Goal: Purchase product/service

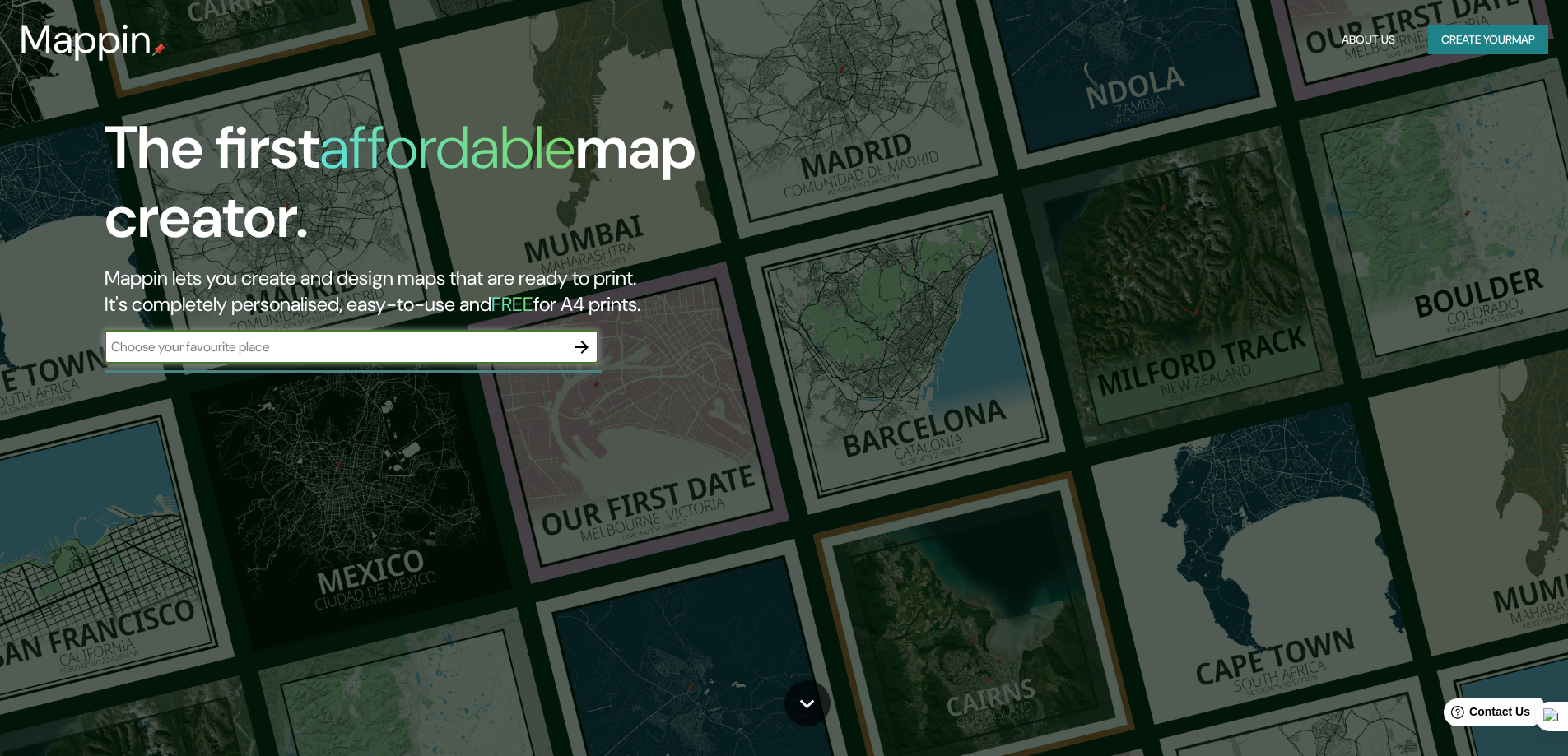
click at [298, 343] on input "text" at bounding box center [335, 347] width 461 height 19
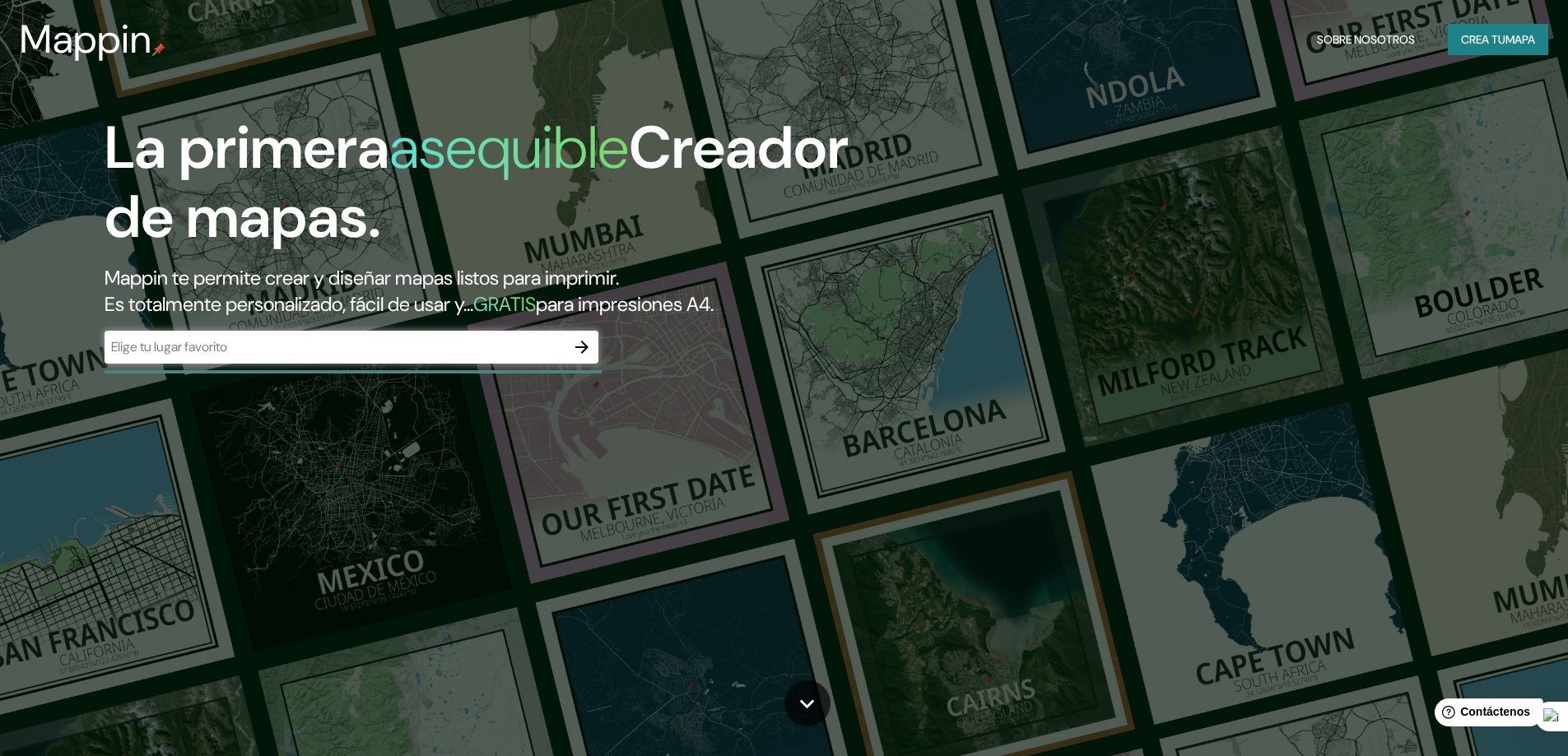
click at [555, 336] on div "​" at bounding box center [351, 347] width 494 height 33
click at [501, 352] on input "text" at bounding box center [335, 347] width 461 height 19
click at [431, 362] on div "​" at bounding box center [351, 347] width 494 height 33
click at [433, 359] on div "​" at bounding box center [351, 347] width 494 height 33
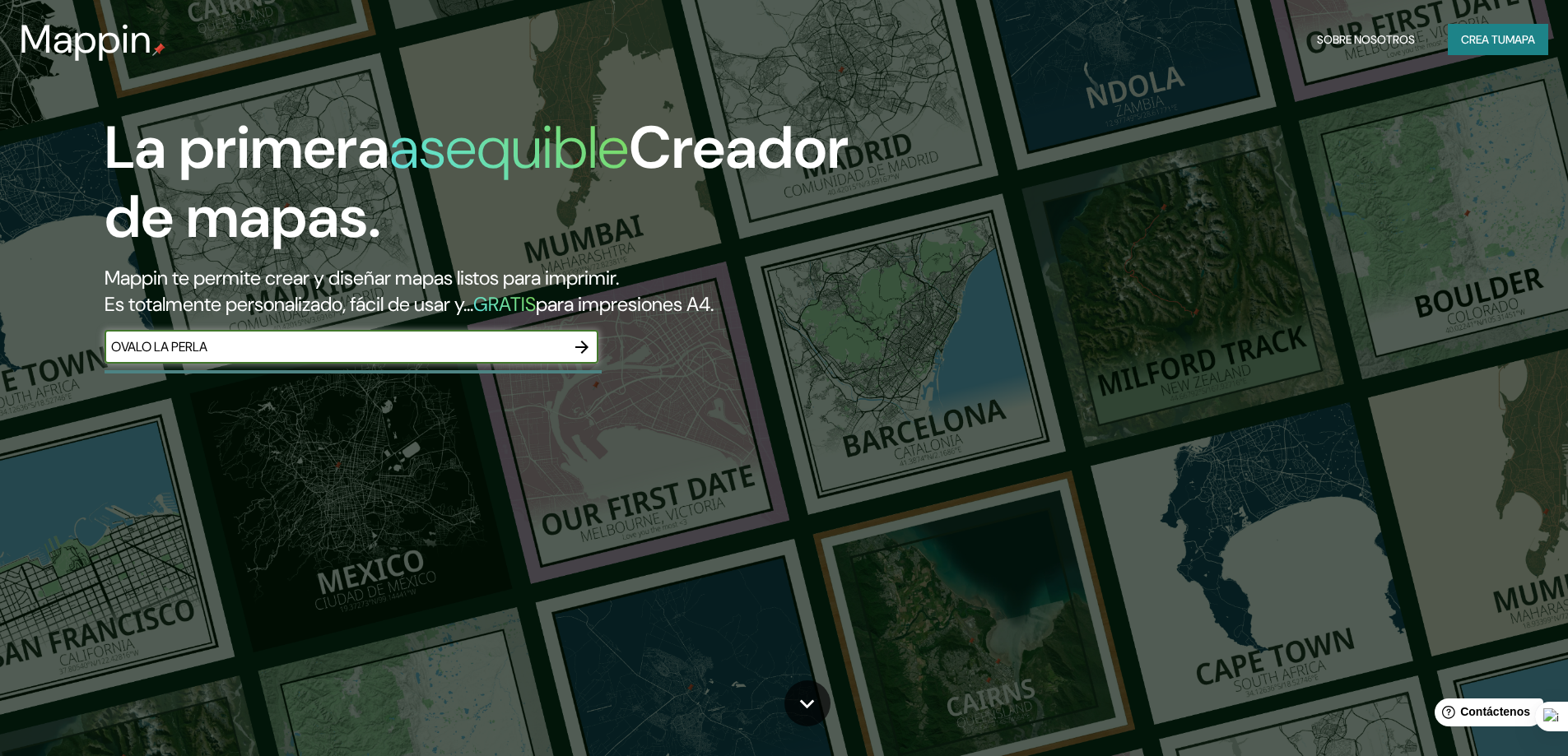
type input "OVALO LA PERLA"
click at [588, 345] on icon "button" at bounding box center [581, 347] width 20 height 20
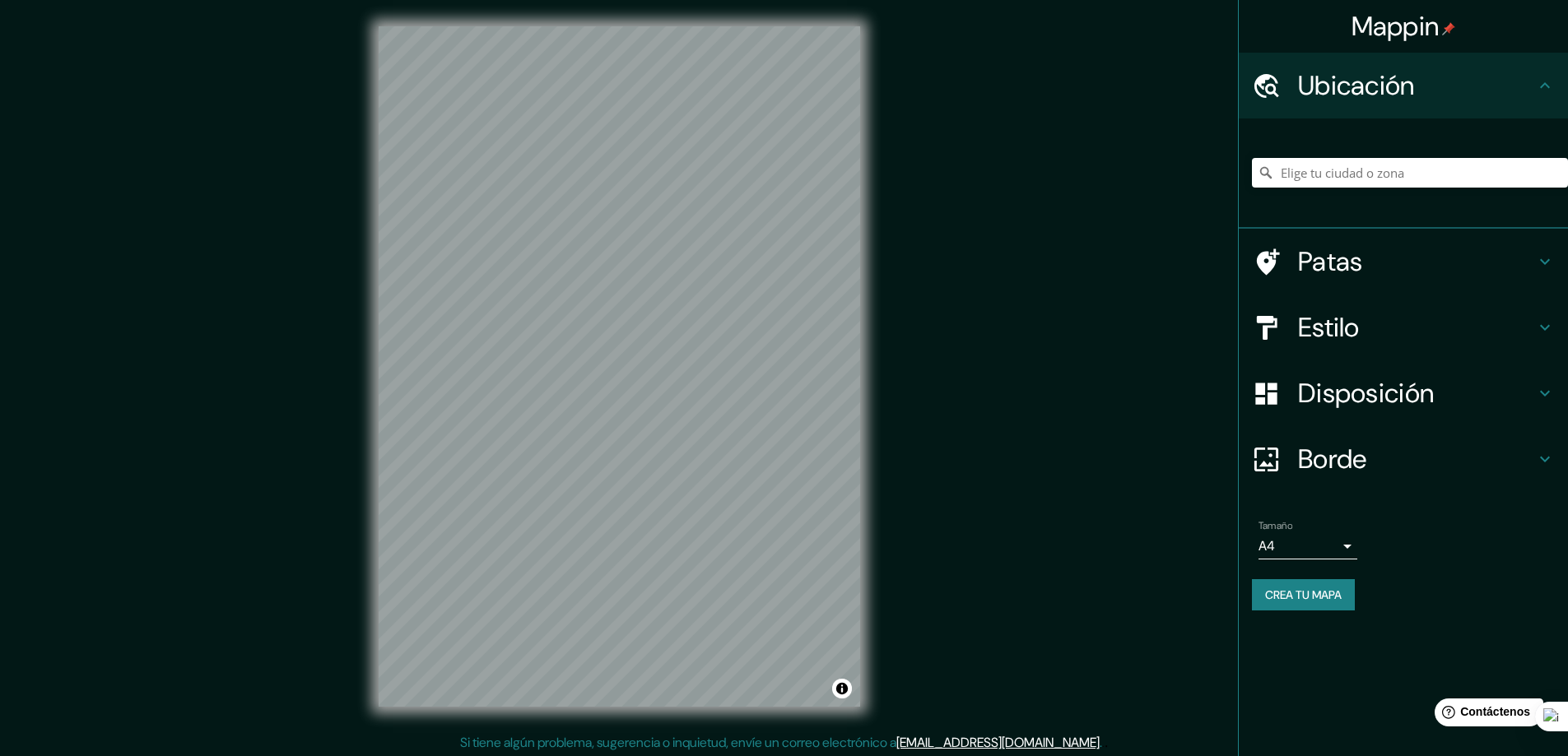
click at [1563, 255] on div "Patas" at bounding box center [1403, 261] width 329 height 66
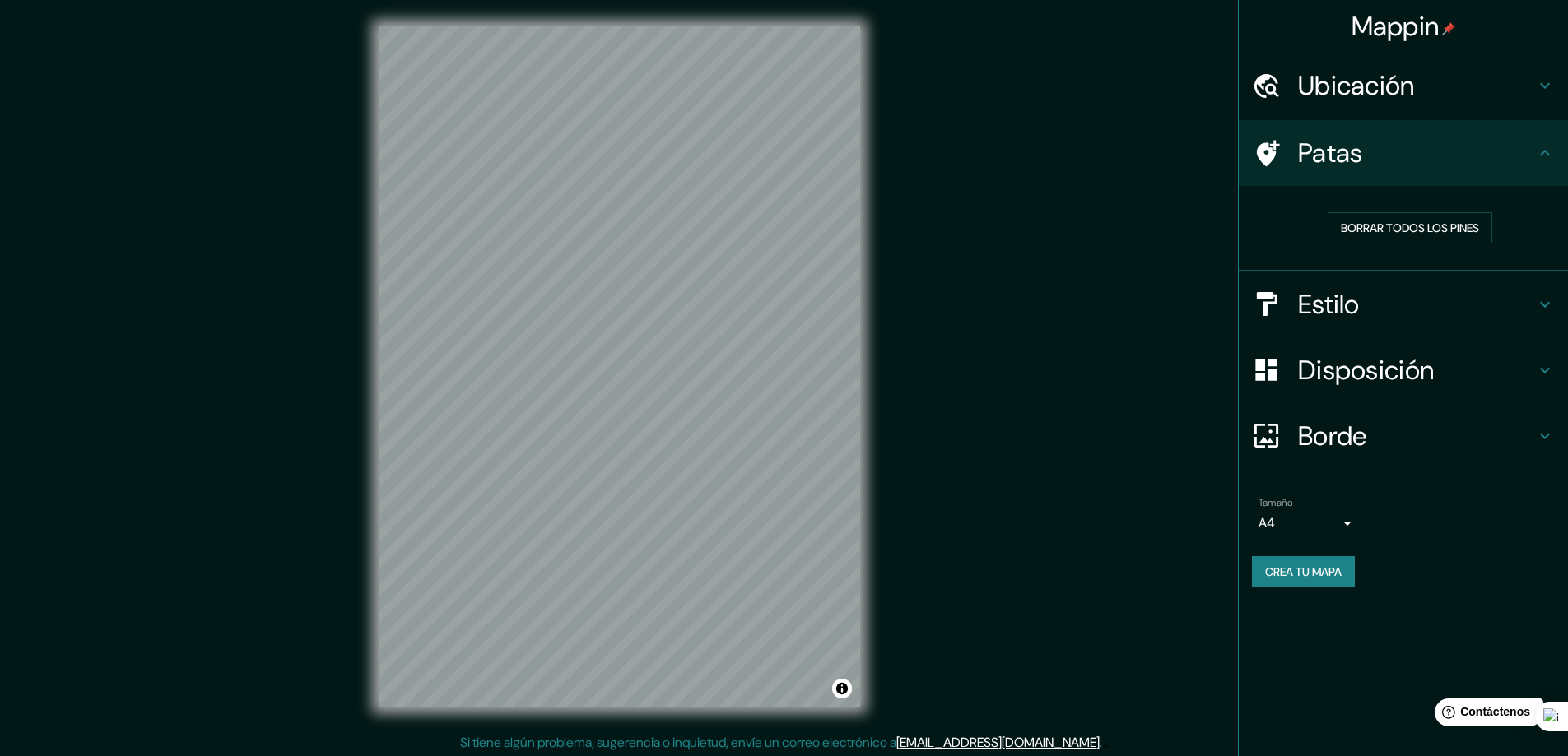
click at [1542, 160] on icon at bounding box center [1544, 152] width 20 height 20
click at [1559, 160] on div "Patas" at bounding box center [1403, 152] width 329 height 66
click at [1550, 155] on icon at bounding box center [1545, 152] width 10 height 6
click at [1544, 152] on icon at bounding box center [1545, 152] width 10 height 6
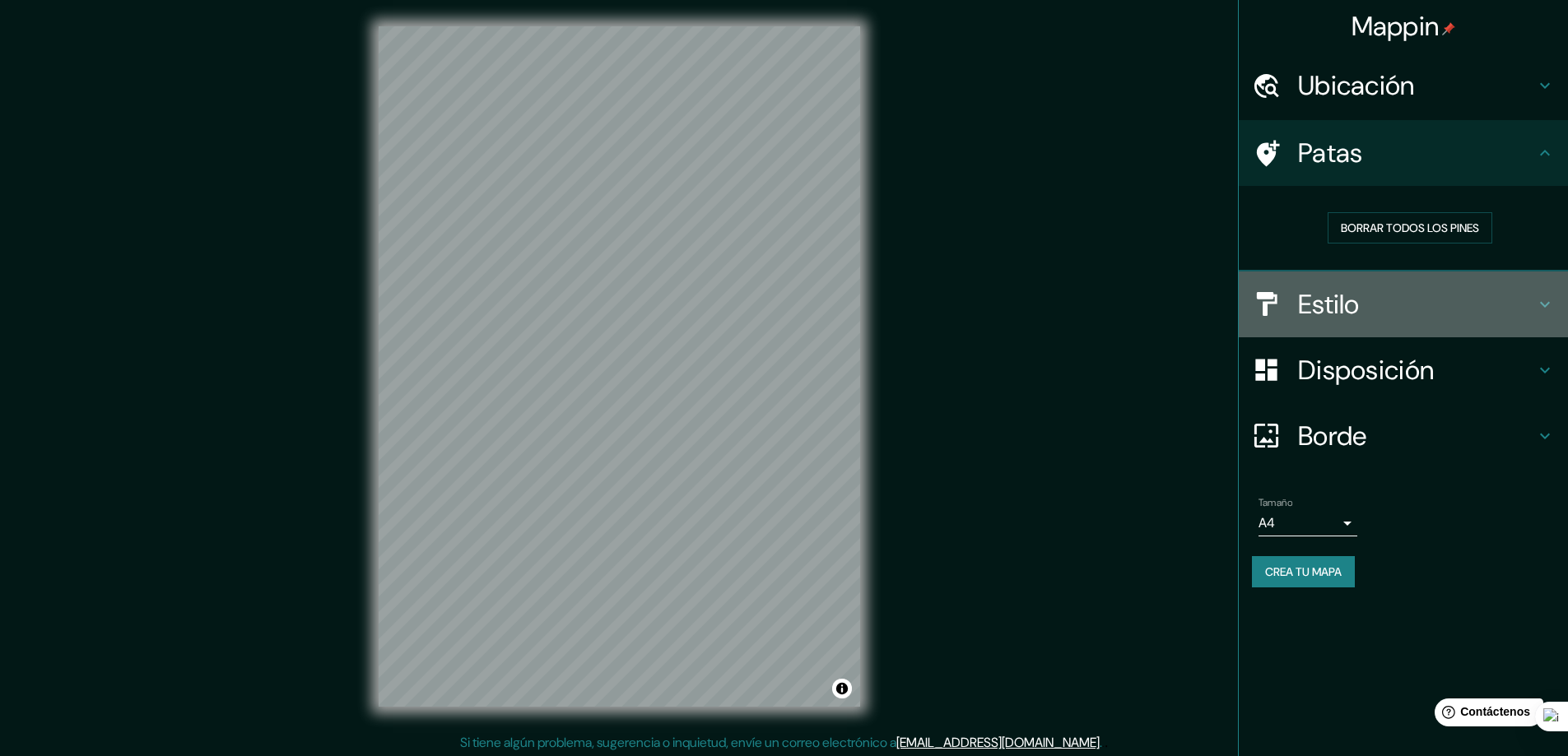
click at [1552, 298] on icon at bounding box center [1544, 304] width 20 height 20
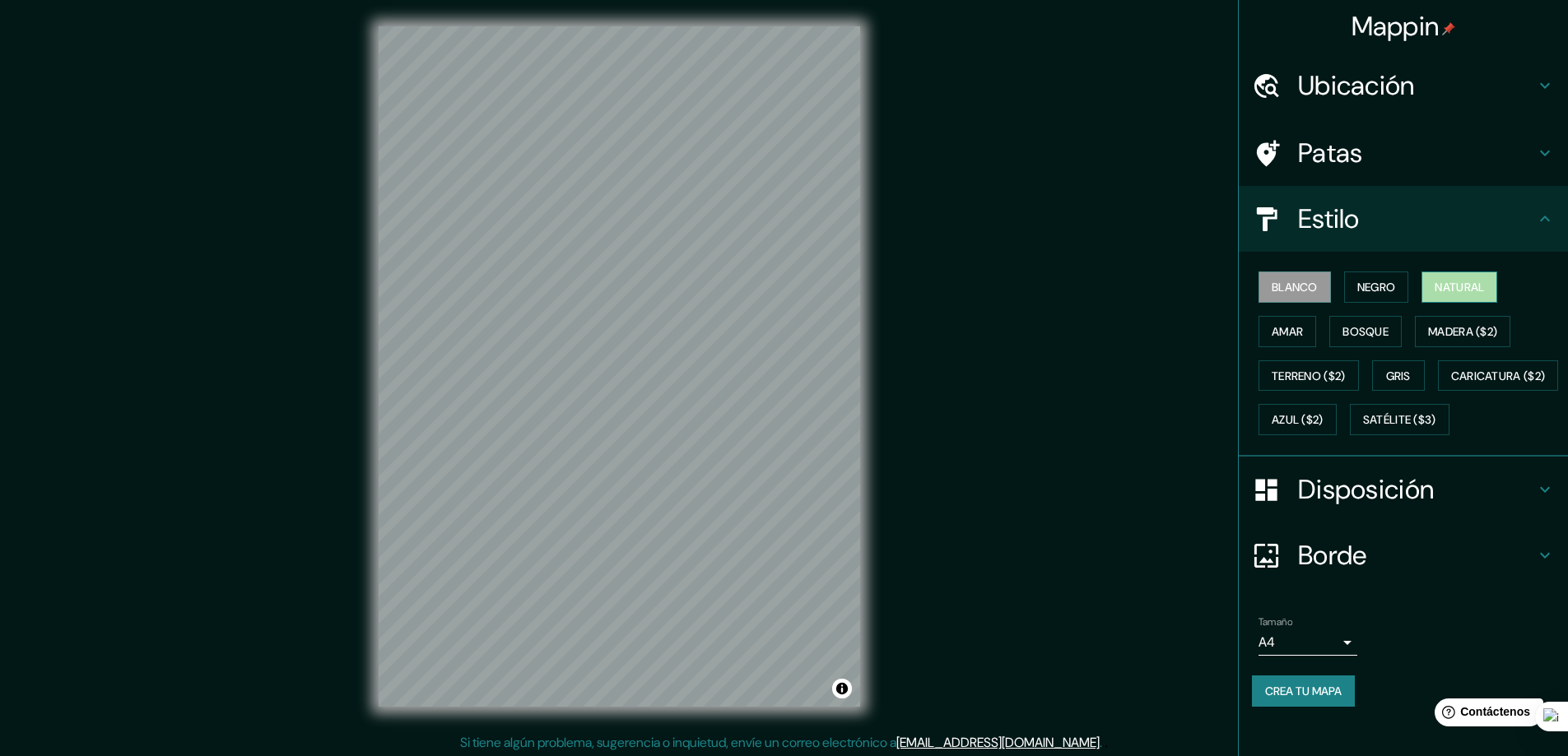
click at [1449, 289] on font "Natural" at bounding box center [1459, 287] width 50 height 15
click at [1362, 431] on font "Satélite ($3)" at bounding box center [1399, 420] width 74 height 21
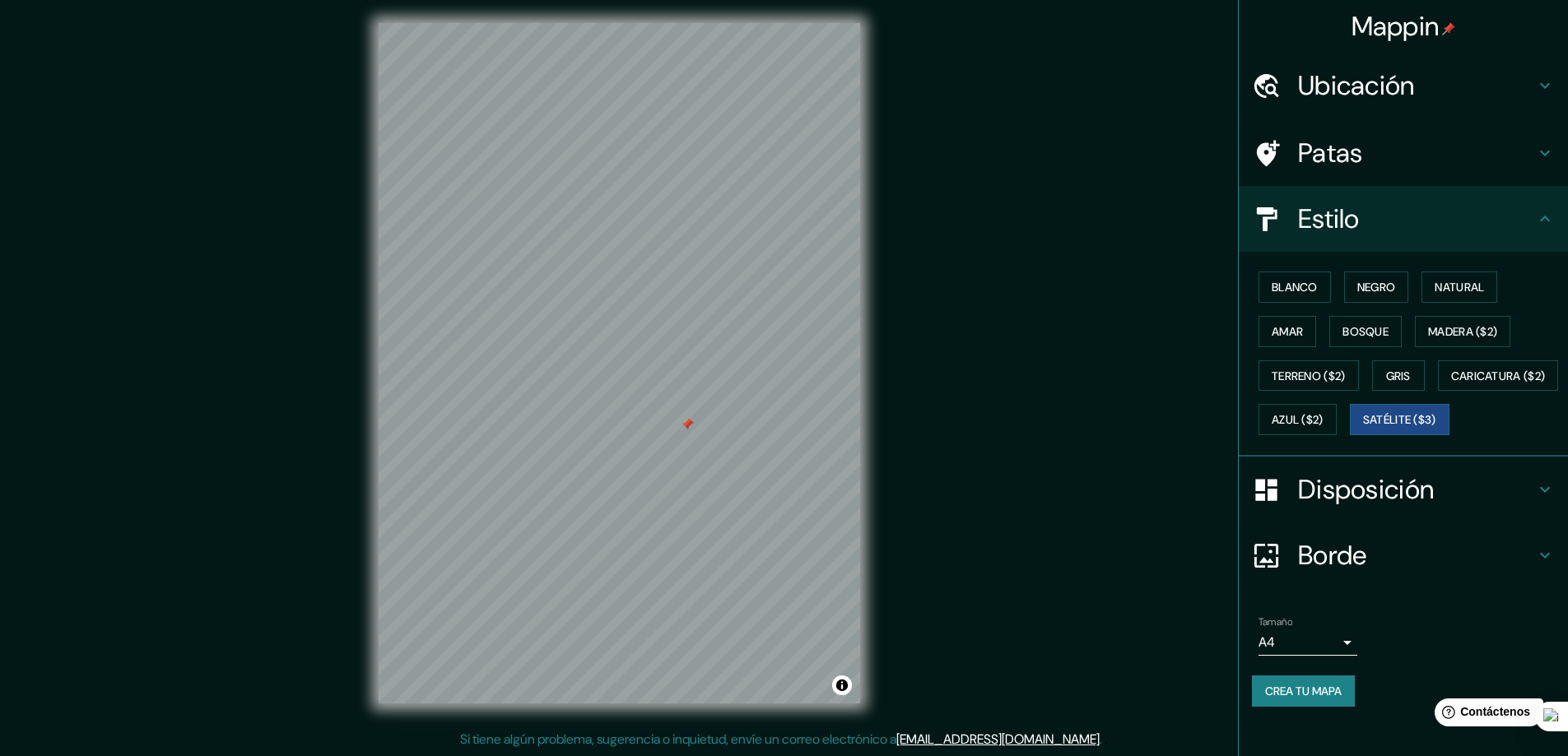
click at [1535, 77] on icon at bounding box center [1544, 85] width 20 height 20
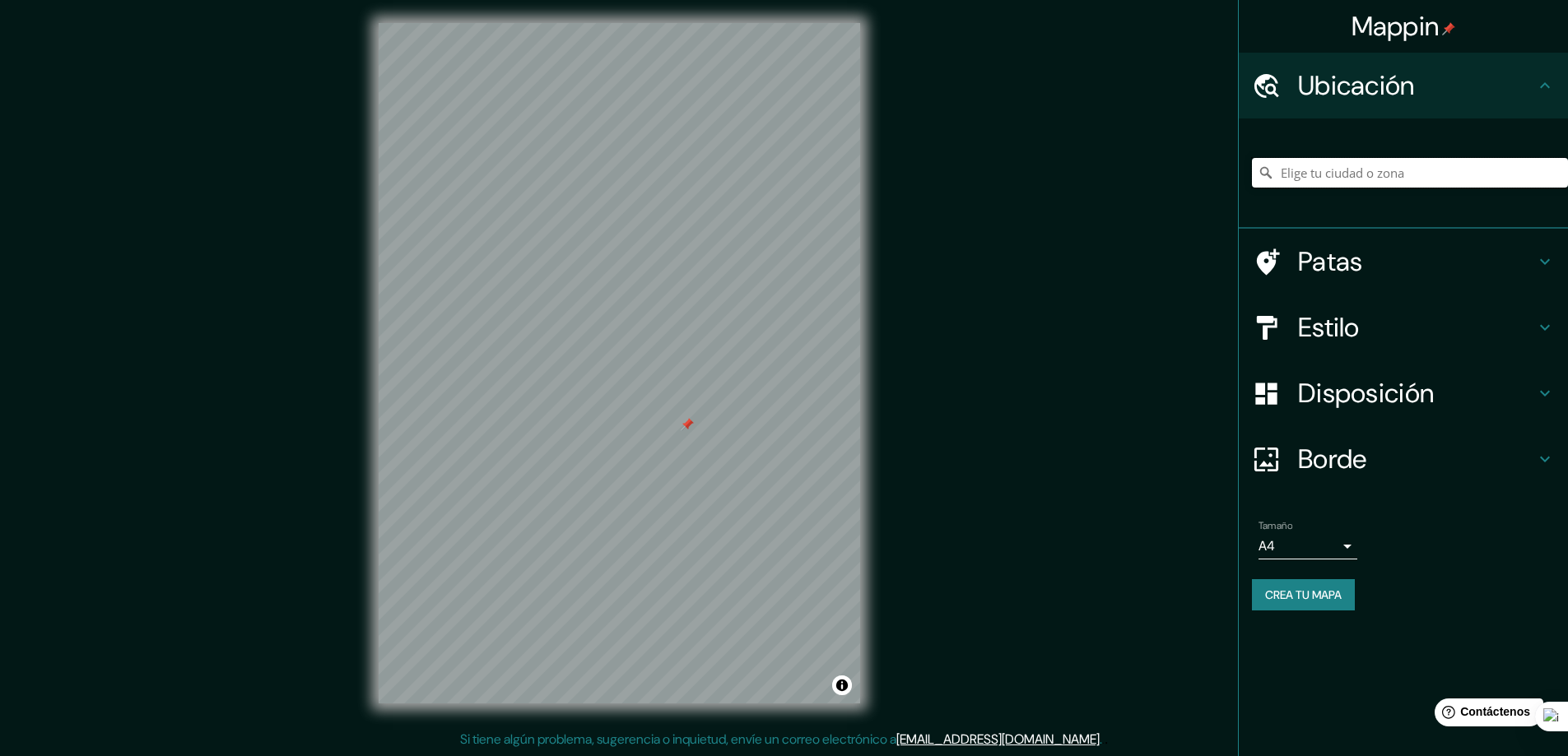
click at [1398, 169] on input "Elige tu ciudad o zona" at bounding box center [1410, 173] width 316 height 30
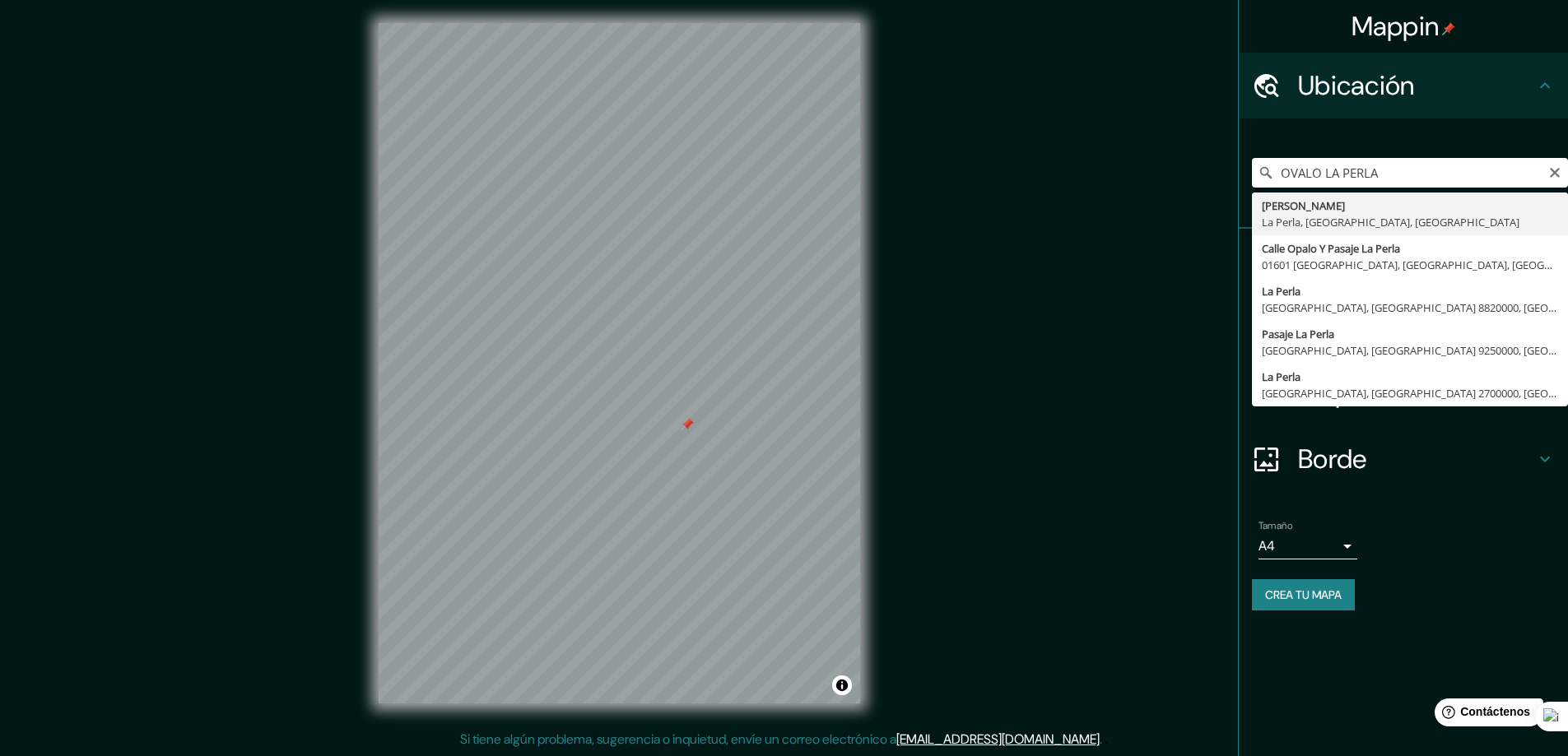
type input "[PERSON_NAME], [GEOGRAPHIC_DATA], [GEOGRAPHIC_DATA], [GEOGRAPHIC_DATA]"
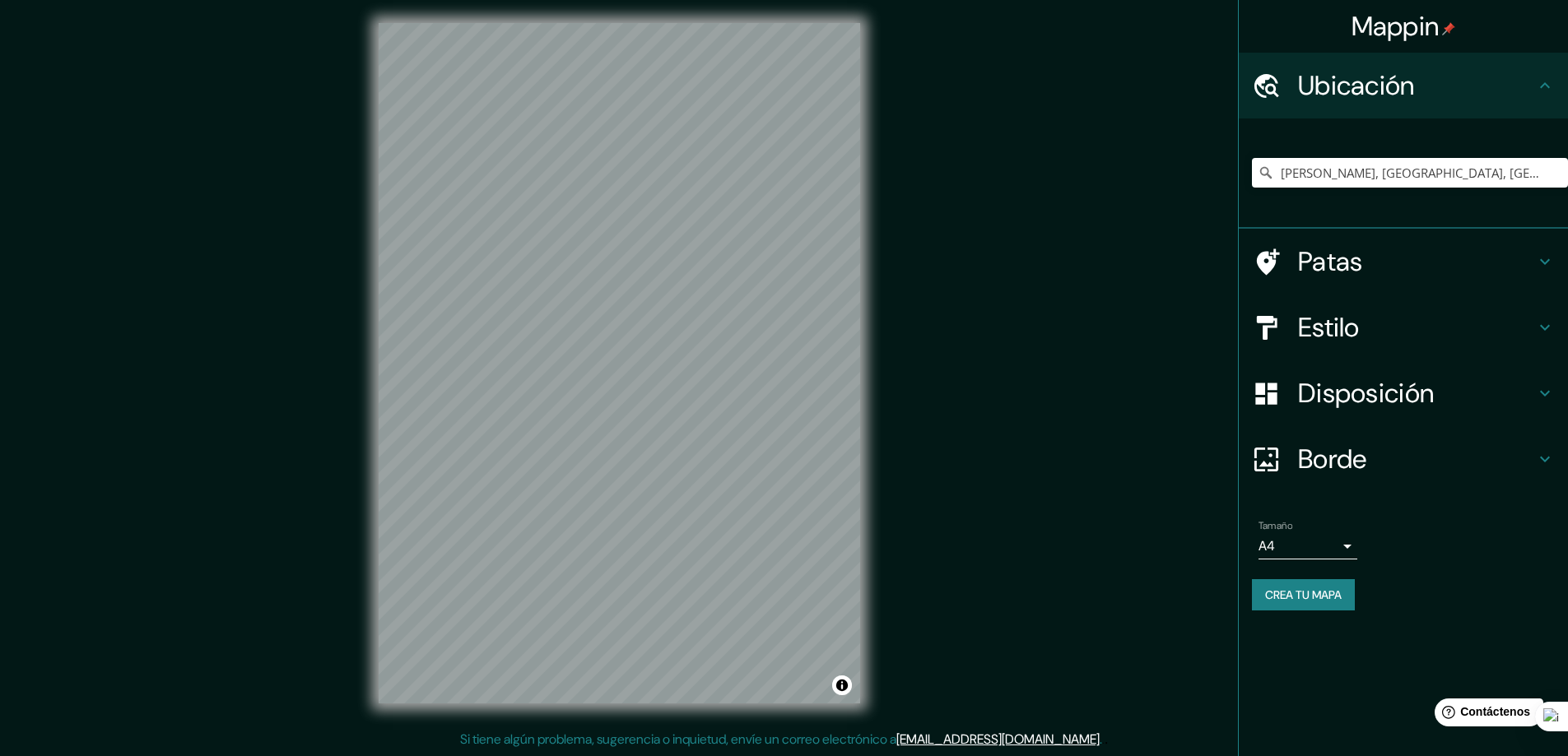
click at [1555, 254] on div "Patas" at bounding box center [1403, 261] width 329 height 66
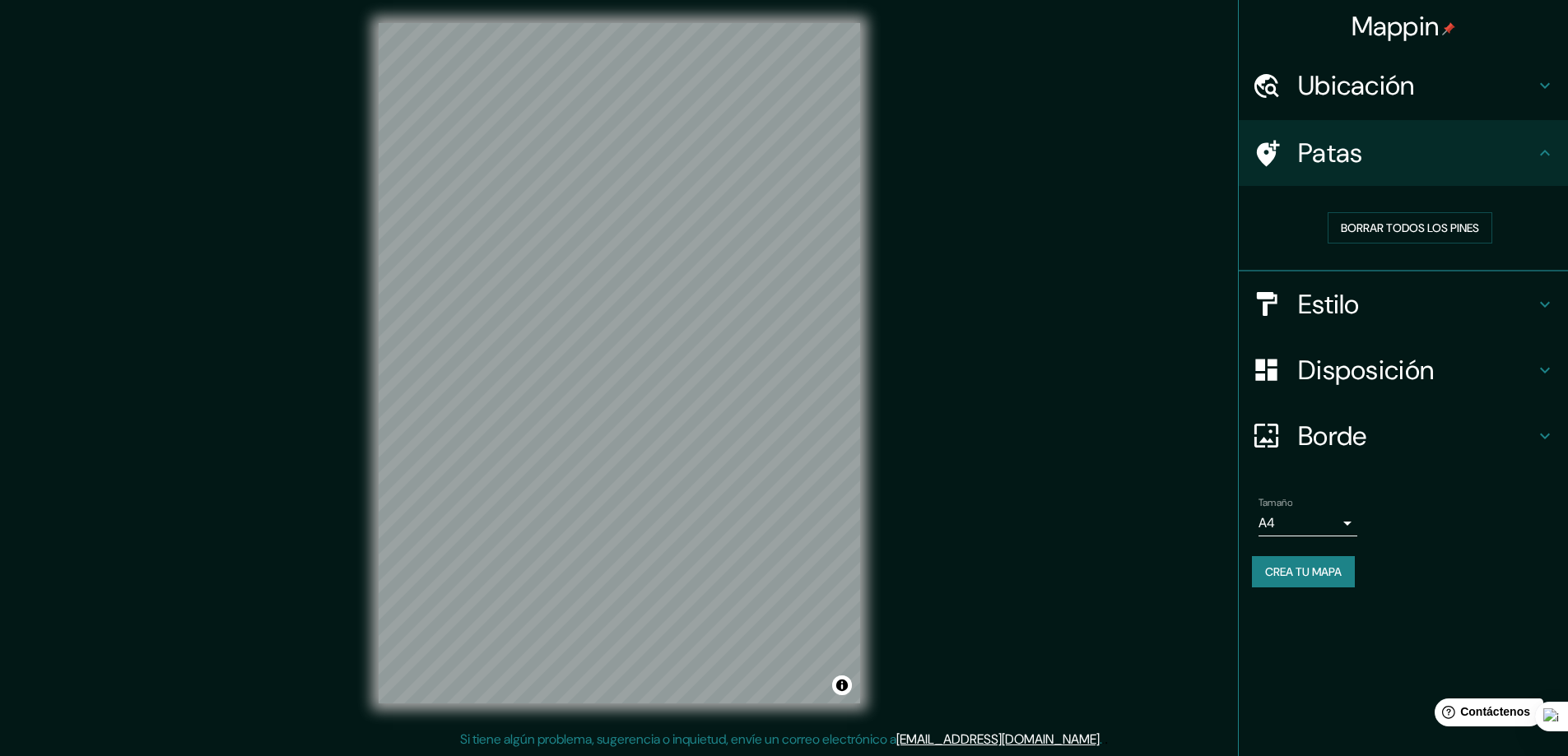
click at [1536, 308] on icon at bounding box center [1544, 304] width 20 height 20
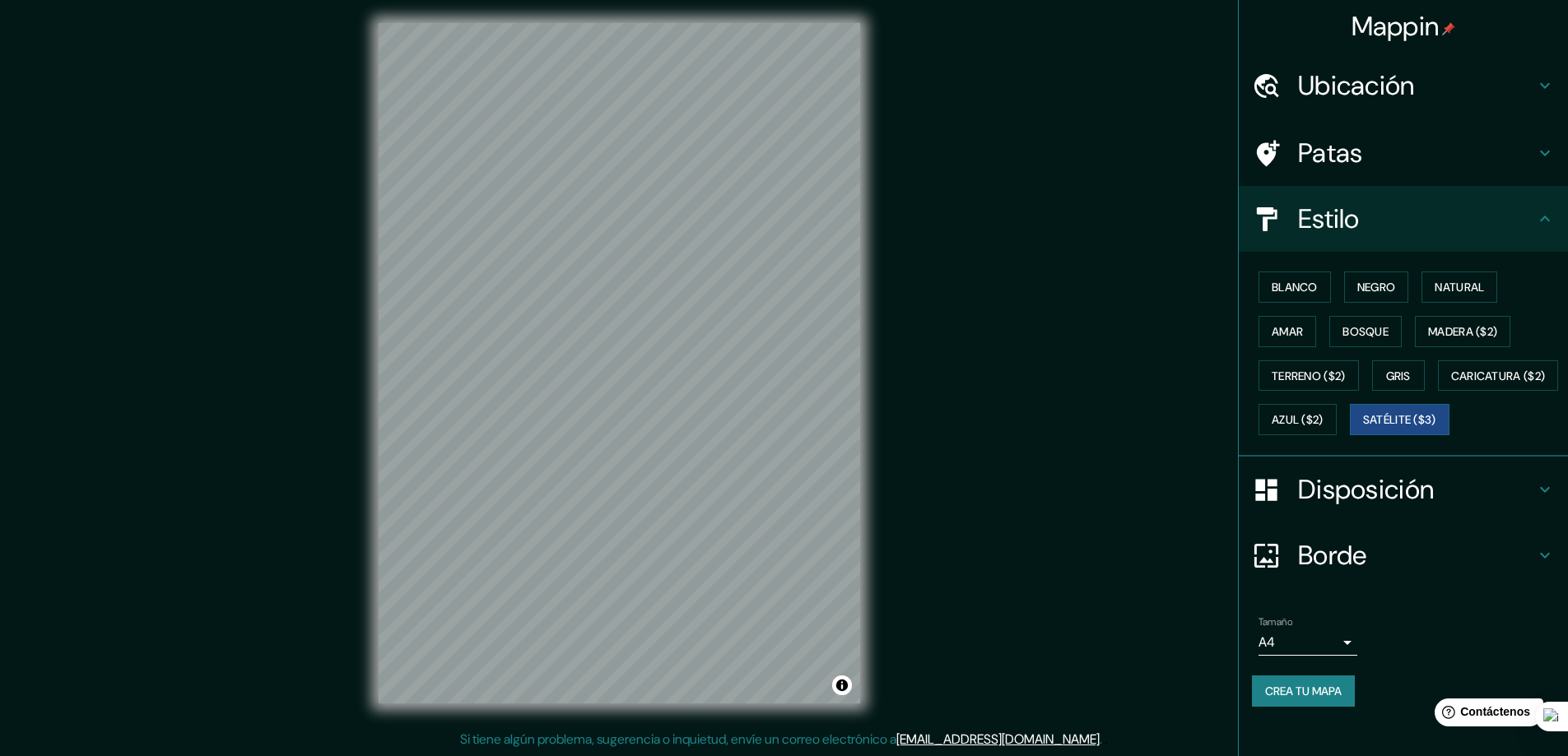
click at [1285, 699] on font "Crea tu mapa" at bounding box center [1303, 691] width 76 height 15
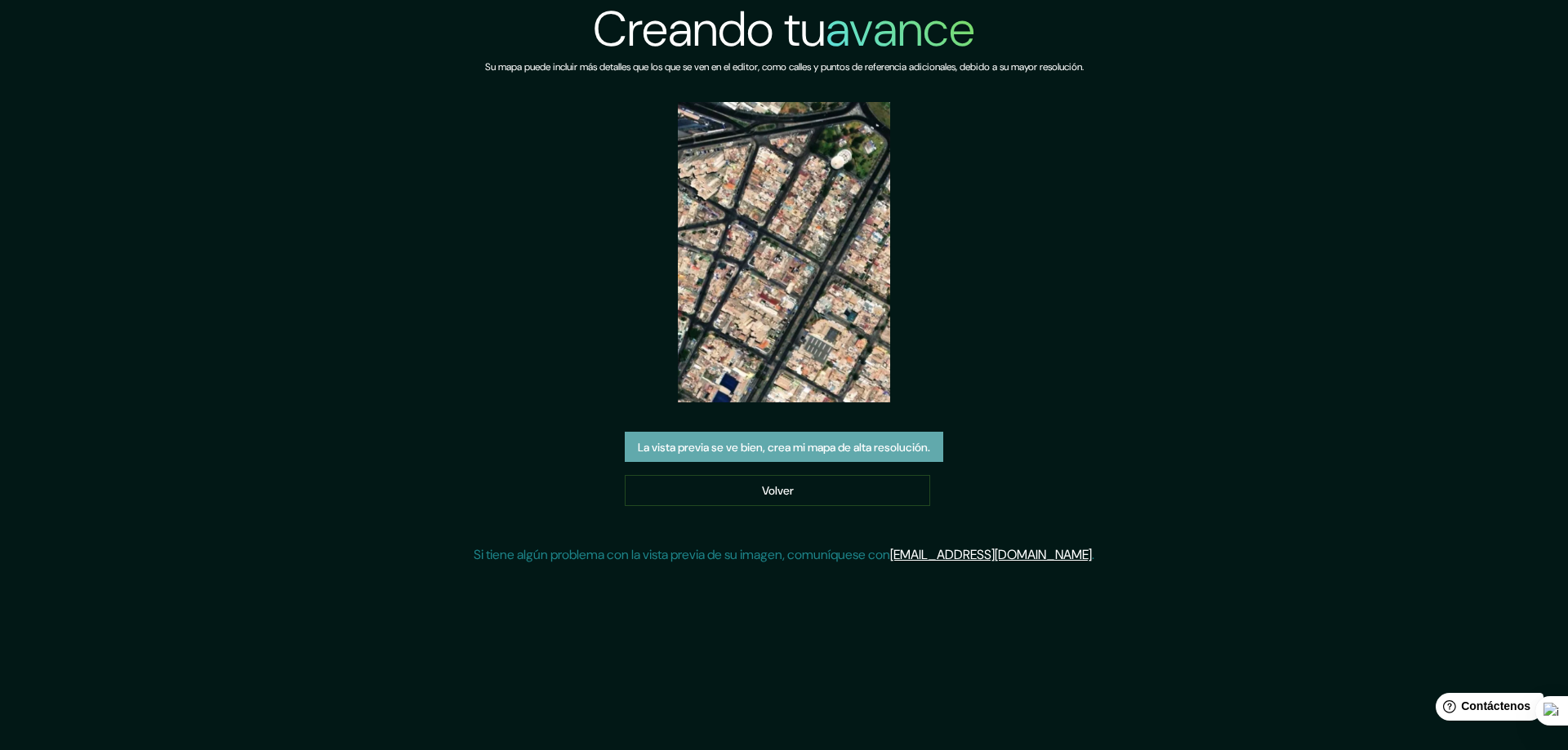
click at [862, 441] on font "La vista previa se ve bien, crea mi mapa de alta resolución." at bounding box center [784, 447] width 292 height 14
